Goal: Task Accomplishment & Management: Manage account settings

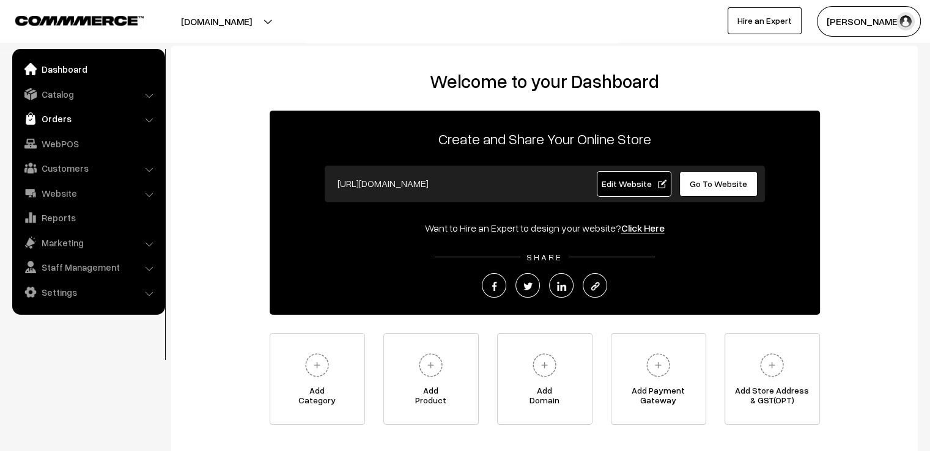
click at [37, 116] on link "Orders" at bounding box center [87, 119] width 145 height 22
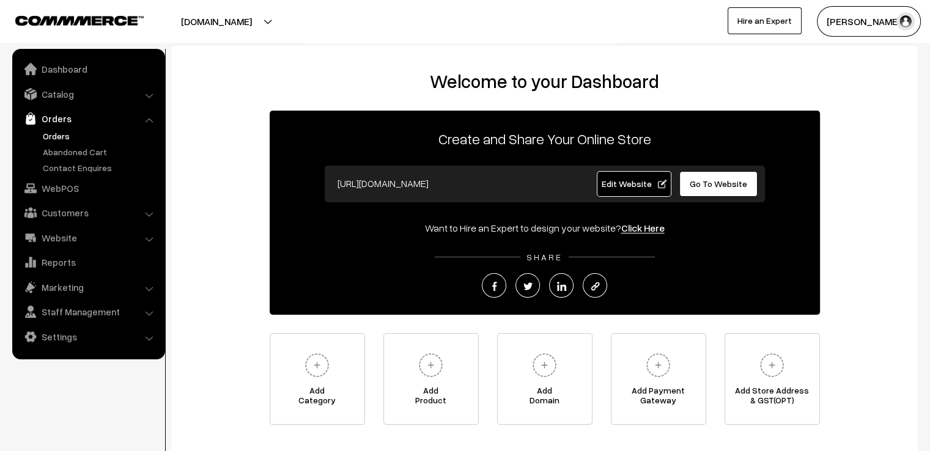
click at [42, 142] on link "Orders" at bounding box center [100, 136] width 121 height 13
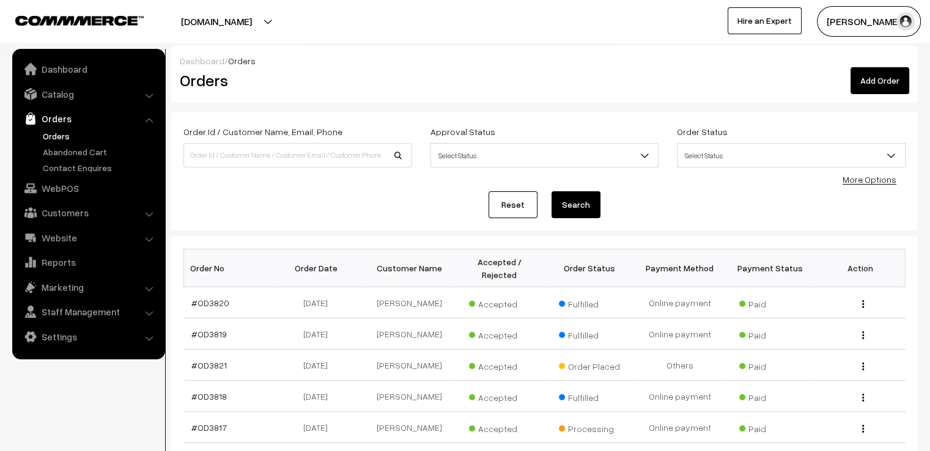
click at [513, 190] on div "Order Id / Customer Name, Email, Phone Approval Status Select Status Awaiting A…" at bounding box center [544, 171] width 722 height 94
click at [521, 201] on link "Reset" at bounding box center [512, 204] width 49 height 27
click at [214, 363] on link "#OD3821" at bounding box center [208, 365] width 35 height 10
click at [223, 369] on td "#OD3821" at bounding box center [229, 365] width 90 height 31
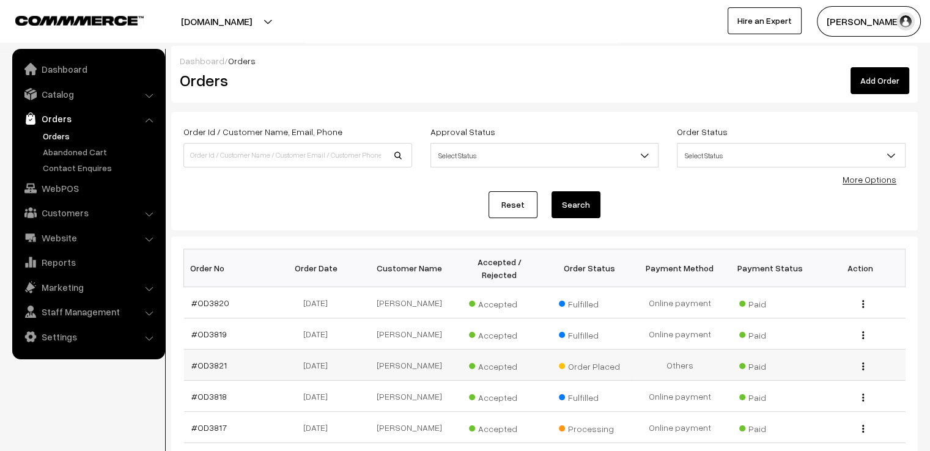
click at [223, 369] on td "#OD3821" at bounding box center [229, 365] width 90 height 31
click at [220, 363] on link "#OD3821" at bounding box center [208, 365] width 35 height 10
click at [223, 361] on link "#OD3821" at bounding box center [208, 365] width 35 height 10
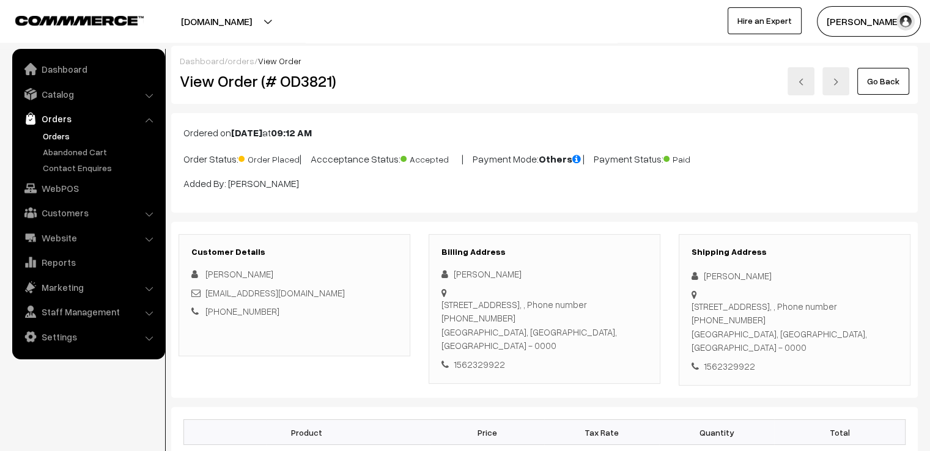
drag, startPoint x: 699, startPoint y: 265, endPoint x: 842, endPoint y: 371, distance: 178.3
click at [842, 371] on div "Shipping Address Varsha Nair building C23,flat 602,al wasl village,al Quasis, ,…" at bounding box center [795, 310] width 232 height 152
copy div "Varsha Nair building C23,flat 602,al wasl village,al Quasis, , Phone number 971…"
